Goal: Download file/media

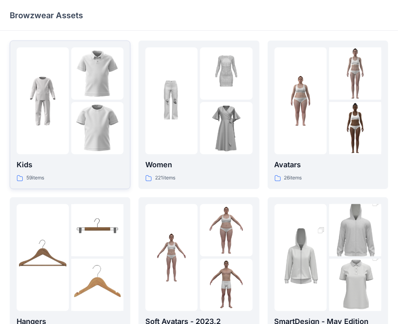
click at [91, 101] on div at bounding box center [97, 100] width 52 height 107
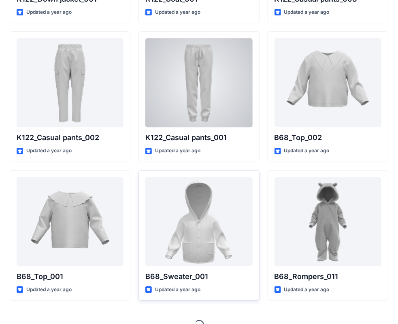
scroll to position [854, 0]
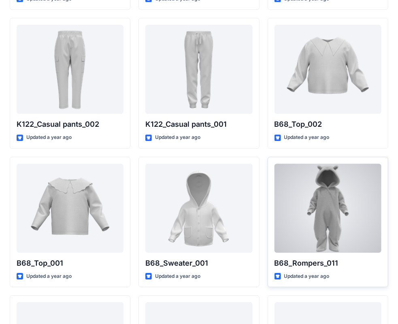
click at [302, 221] on div at bounding box center [327, 207] width 107 height 89
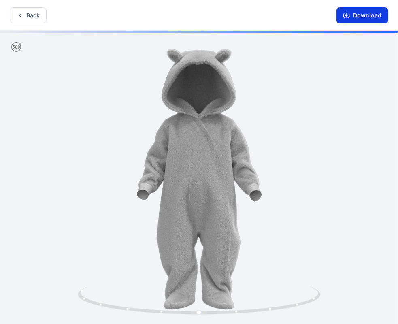
click at [363, 17] on button "Download" at bounding box center [362, 15] width 52 height 16
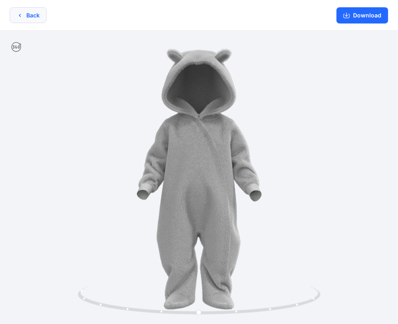
click at [38, 15] on button "Back" at bounding box center [28, 15] width 37 height 16
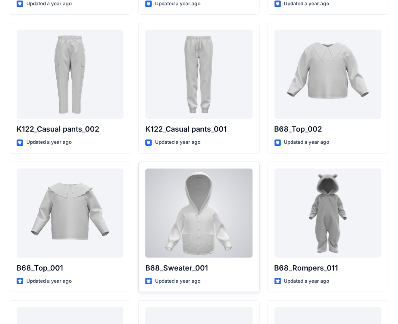
scroll to position [814, 0]
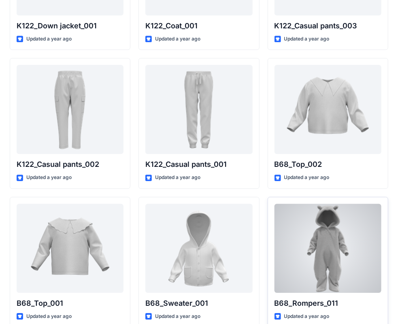
click at [306, 223] on div at bounding box center [327, 247] width 107 height 89
